Goal: Task Accomplishment & Management: Manage account settings

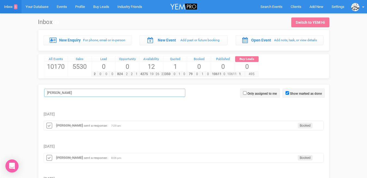
drag, startPoint x: 0, startPoint y: 0, endPoint x: 38, endPoint y: 91, distance: 98.4
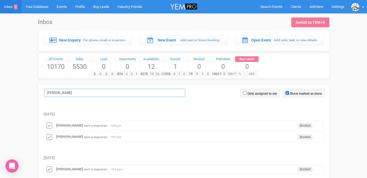
scroll to position [7, 0]
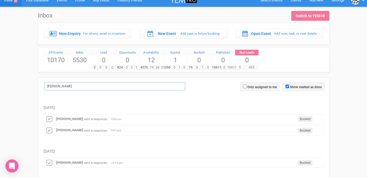
drag, startPoint x: 69, startPoint y: 87, endPoint x: 39, endPoint y: 82, distance: 30.4
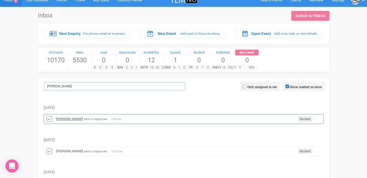
type input "taylor"
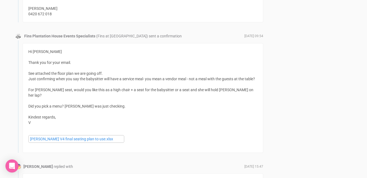
scroll to position [742, 0]
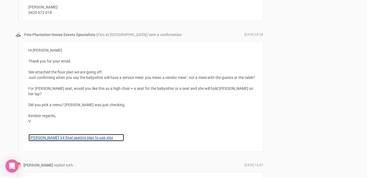
click at [79, 134] on link "Edwina V4 final seating plan to use.xlsx" at bounding box center [76, 138] width 96 height 8
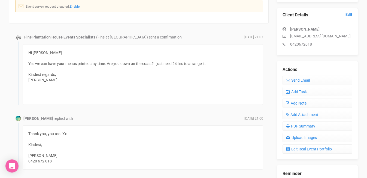
scroll to position [130, 0]
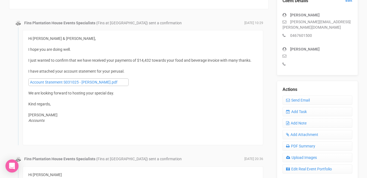
scroll to position [160, 0]
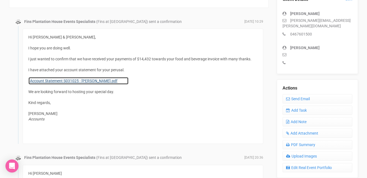
click at [89, 80] on link "Account Statement S031025 - [PERSON_NAME].pdf" at bounding box center [78, 81] width 100 height 8
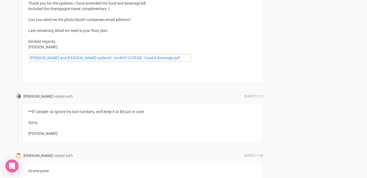
scroll to position [998, 0]
